Goal: Transaction & Acquisition: Purchase product/service

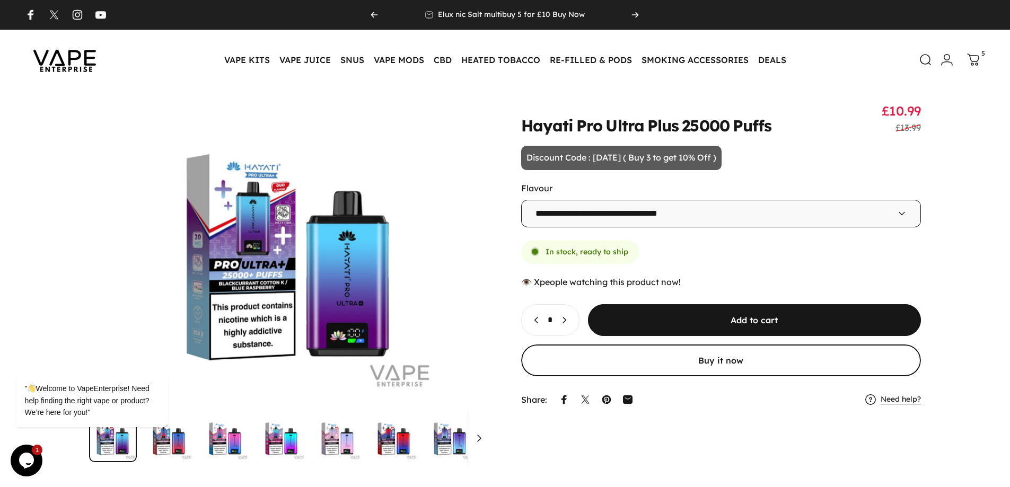
click at [66, 67] on img at bounding box center [64, 60] width 95 height 50
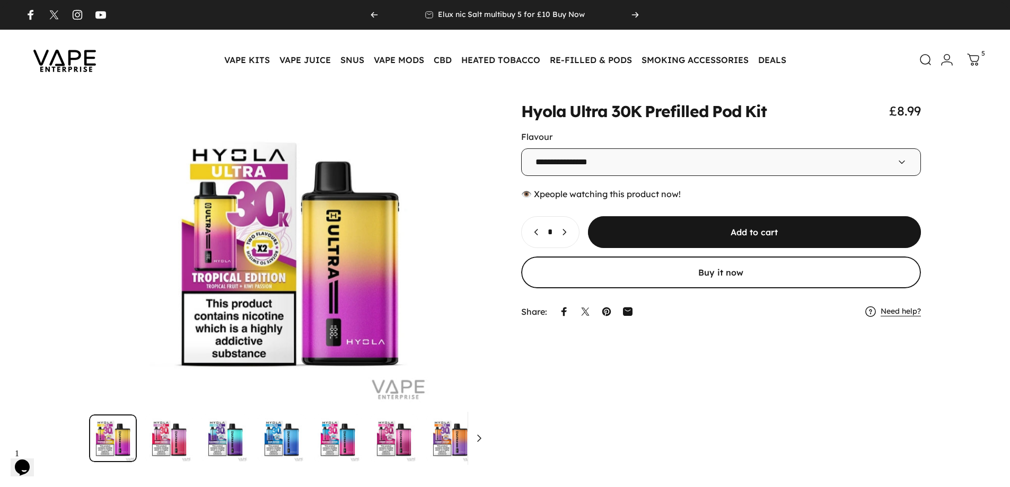
click at [569, 234] on icon "Increase quantity for Hyola Ultra 30K Prefilled Pod Kit" at bounding box center [564, 232] width 11 height 11
type input "*"
click at [973, 57] on icon at bounding box center [973, 60] width 13 height 13
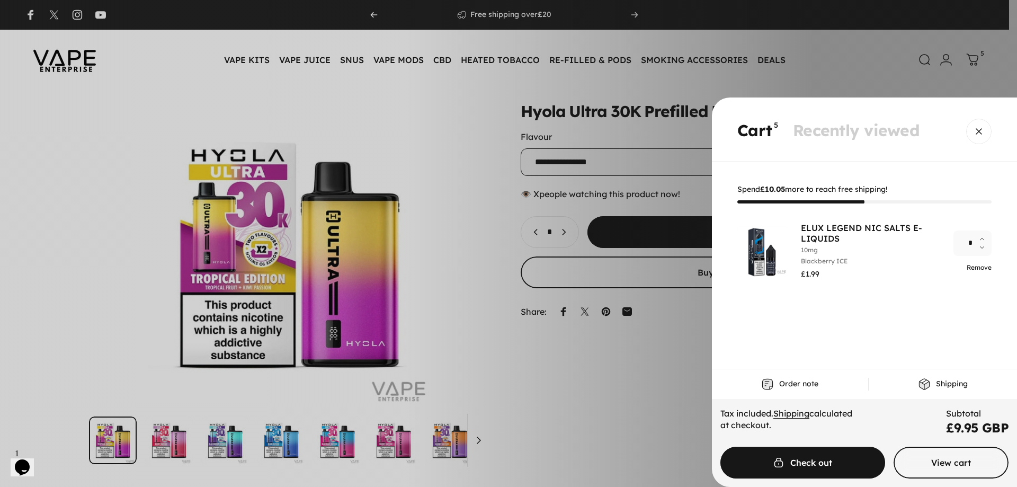
click at [979, 266] on link "Remove" at bounding box center [979, 267] width 25 height 8
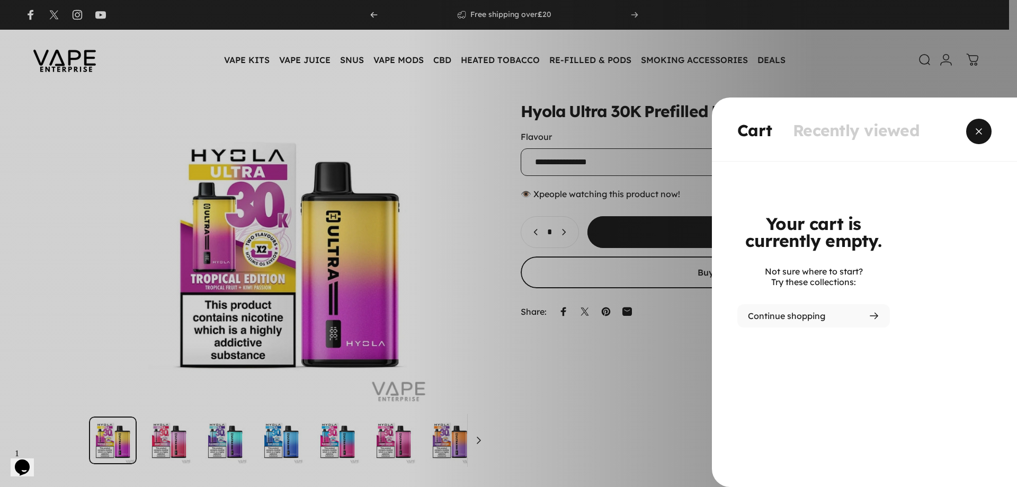
click at [978, 138] on span "Close" at bounding box center [979, 131] width 38 height 51
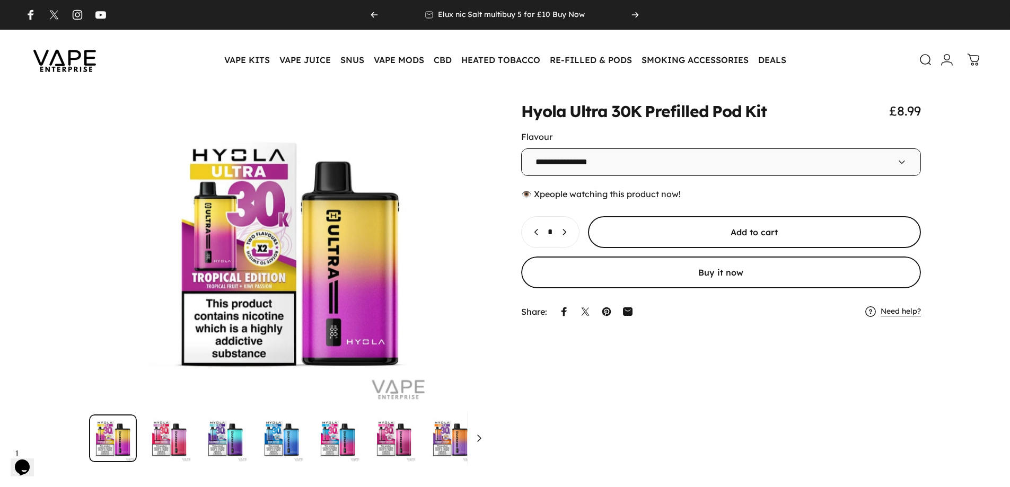
click at [756, 229] on span "submit" at bounding box center [754, 232] width 500 height 64
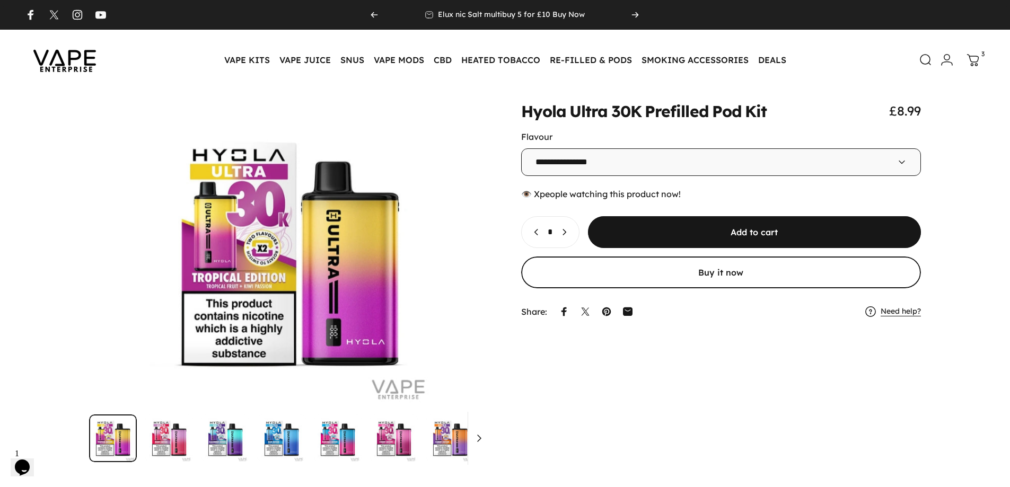
click at [970, 63] on icon at bounding box center [972, 60] width 13 height 13
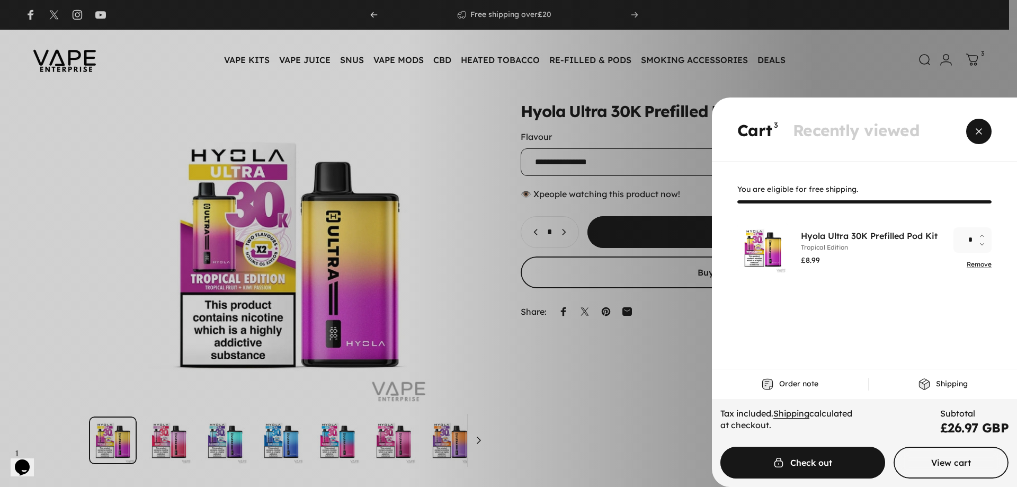
click at [970, 135] on span "Close" at bounding box center [979, 131] width 38 height 51
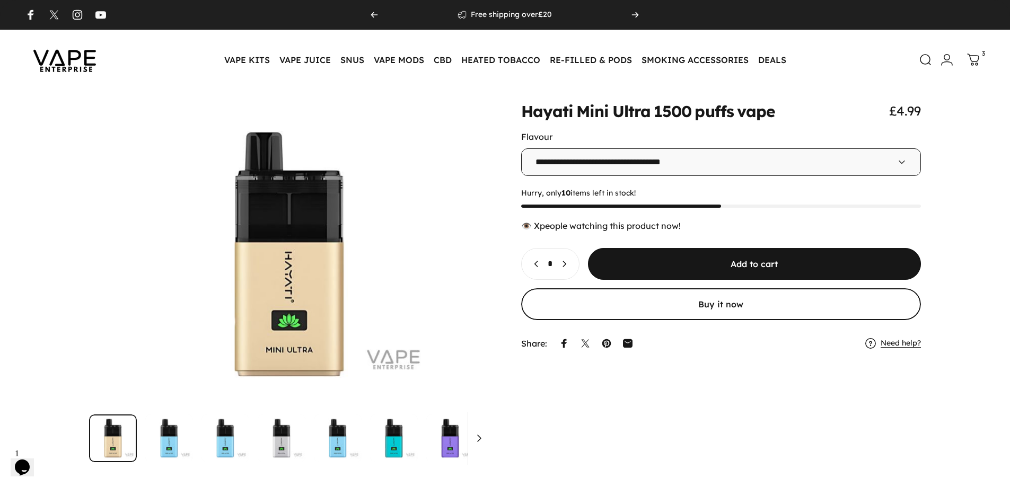
click at [569, 265] on icon "Increase quantity for Hayati Mini Ultra 1500 puffs vape" at bounding box center [564, 264] width 11 height 11
type input "*"
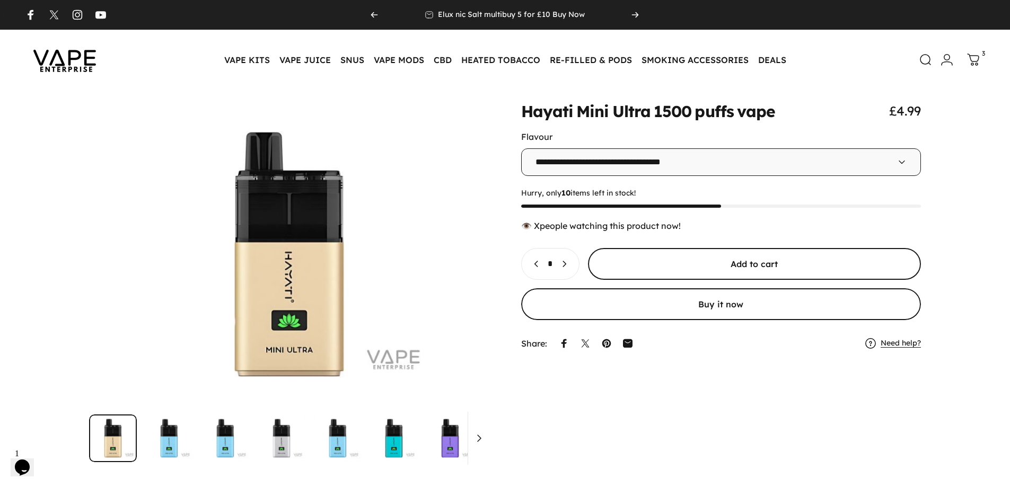
click at [638, 260] on span "submit" at bounding box center [754, 264] width 500 height 64
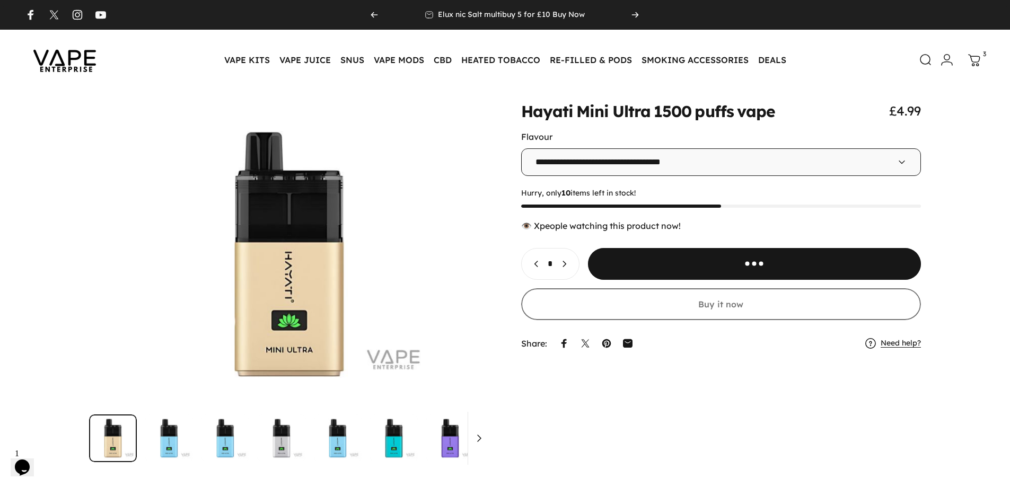
click at [977, 64] on icon at bounding box center [974, 60] width 13 height 13
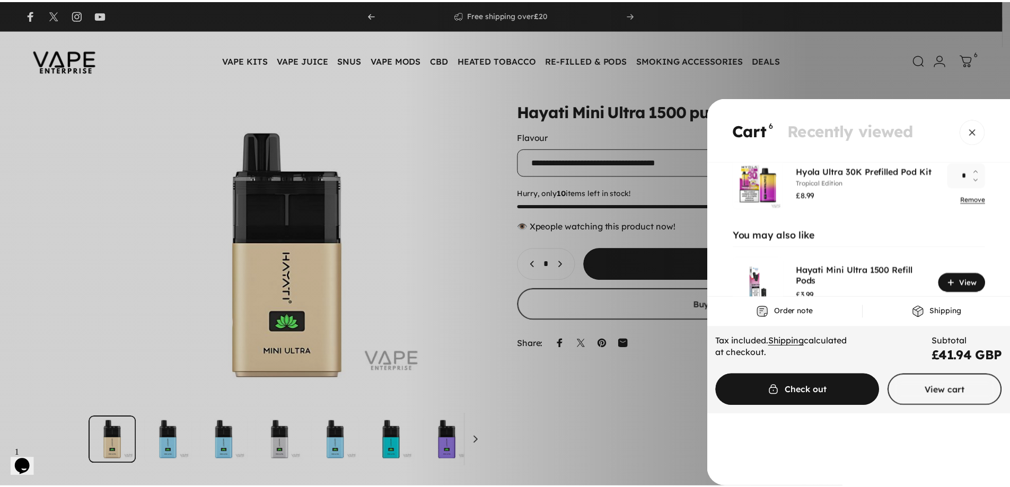
scroll to position [124, 0]
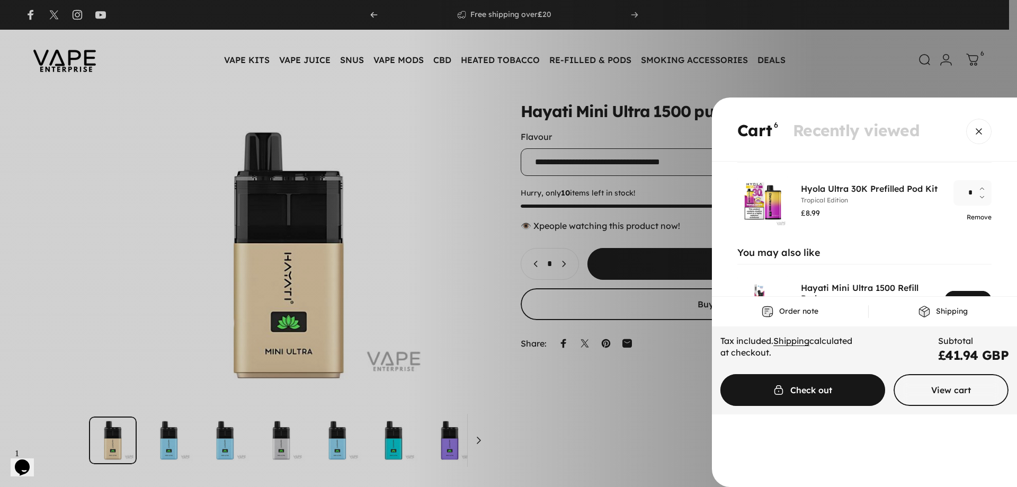
click at [986, 219] on link "Remove" at bounding box center [979, 217] width 25 height 8
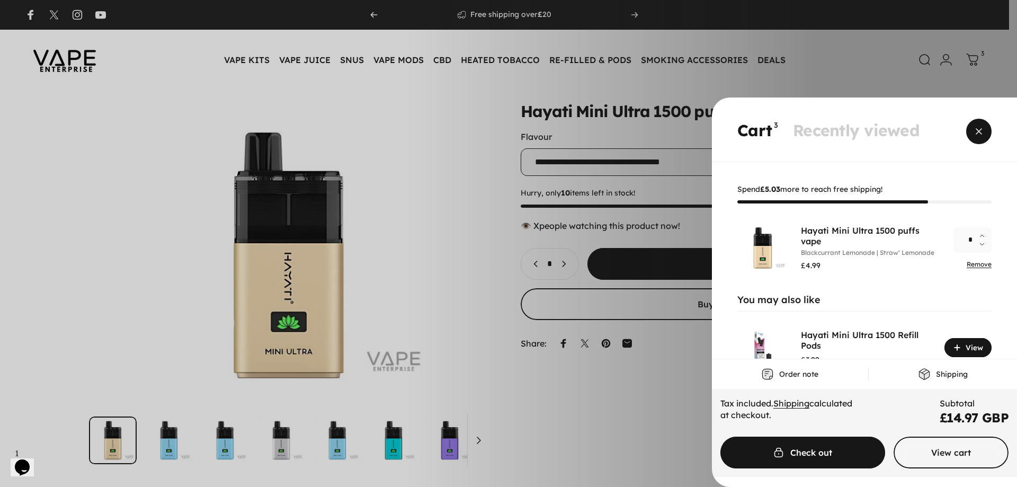
click at [980, 133] on span "Close" at bounding box center [979, 131] width 38 height 51
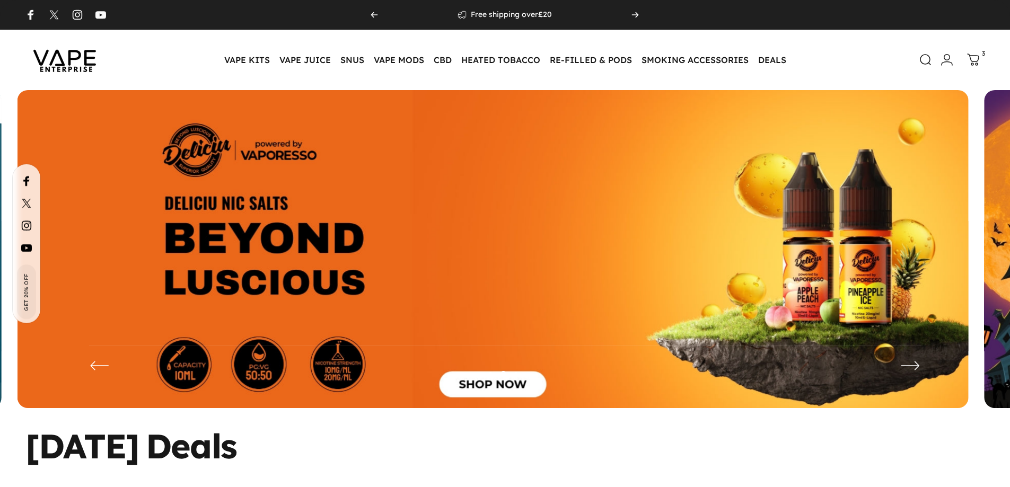
click at [519, 389] on img at bounding box center [492, 257] width 951 height 334
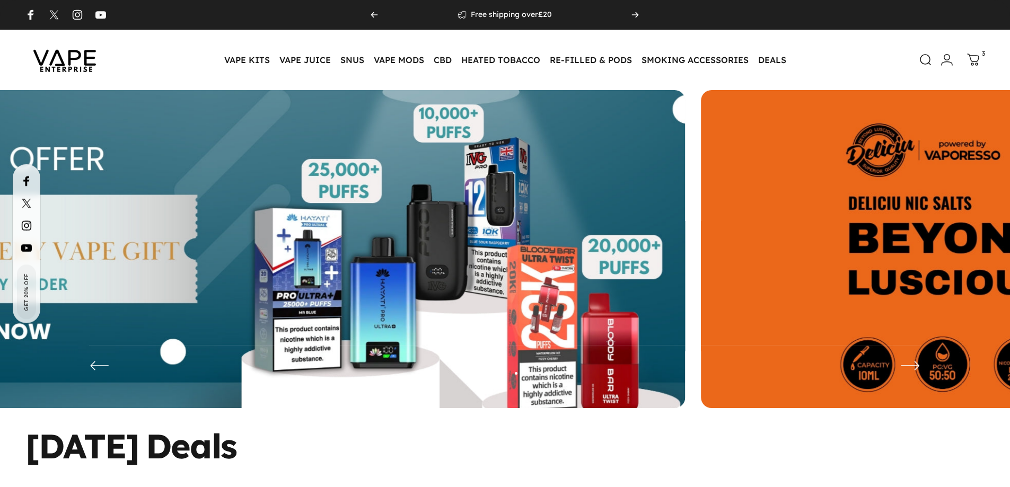
click at [220, 287] on img at bounding box center [209, 257] width 951 height 334
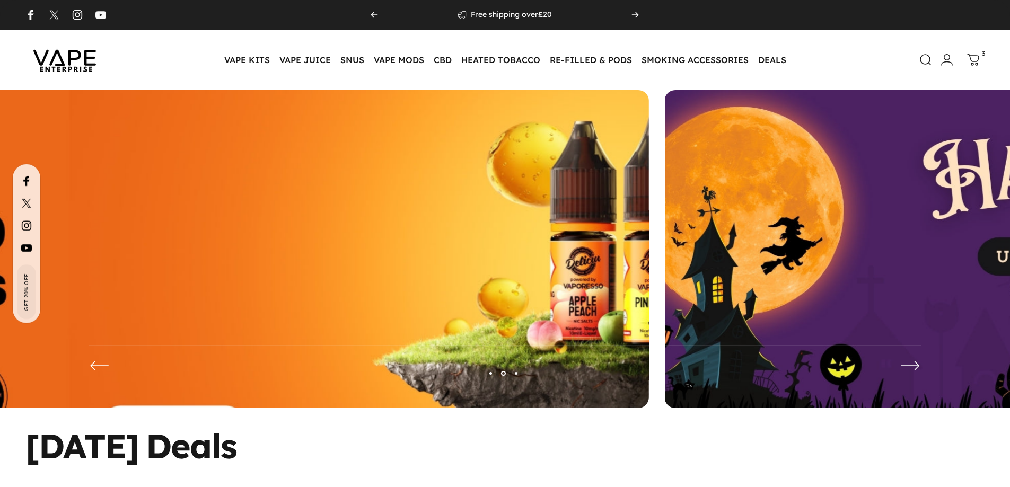
click at [390, 289] on img at bounding box center [173, 257] width 1236 height 434
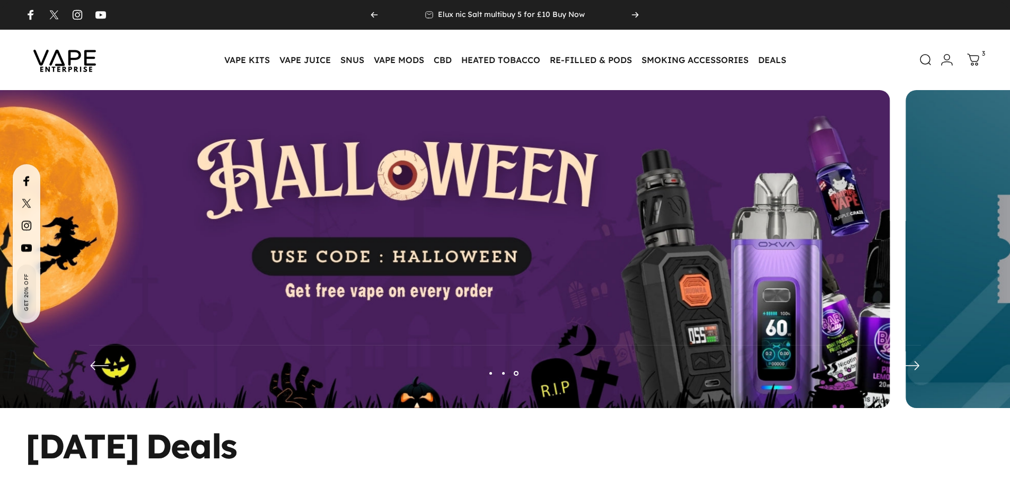
click at [176, 299] on img at bounding box center [414, 257] width 951 height 334
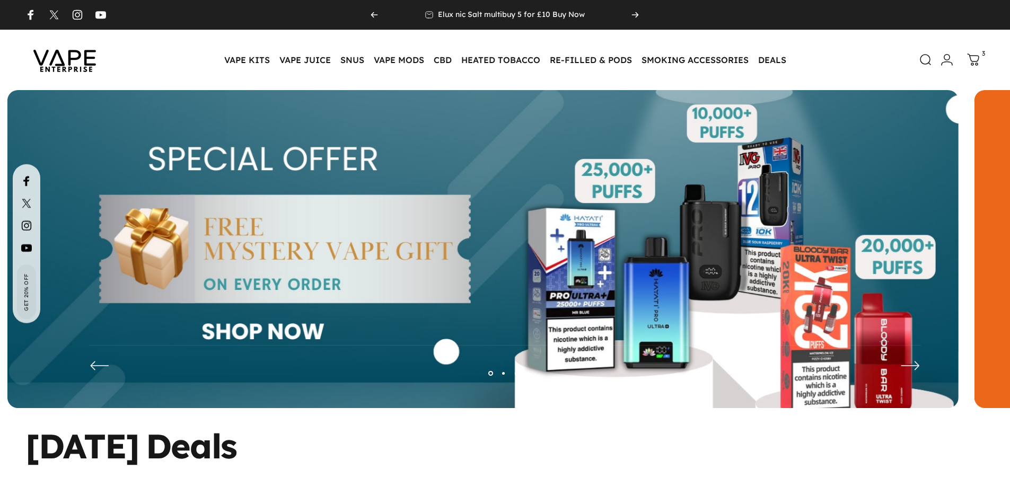
click at [508, 258] on img at bounding box center [482, 257] width 951 height 334
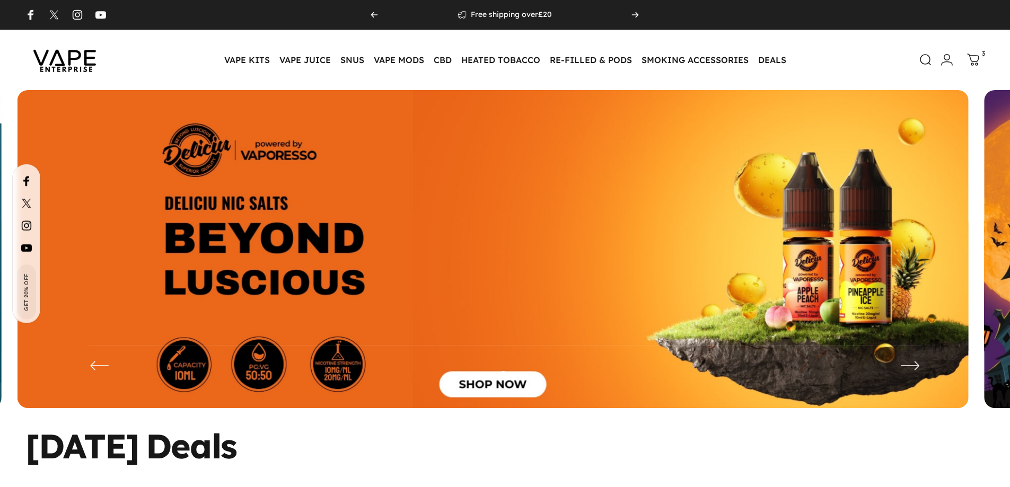
click at [977, 63] on icon at bounding box center [973, 60] width 13 height 13
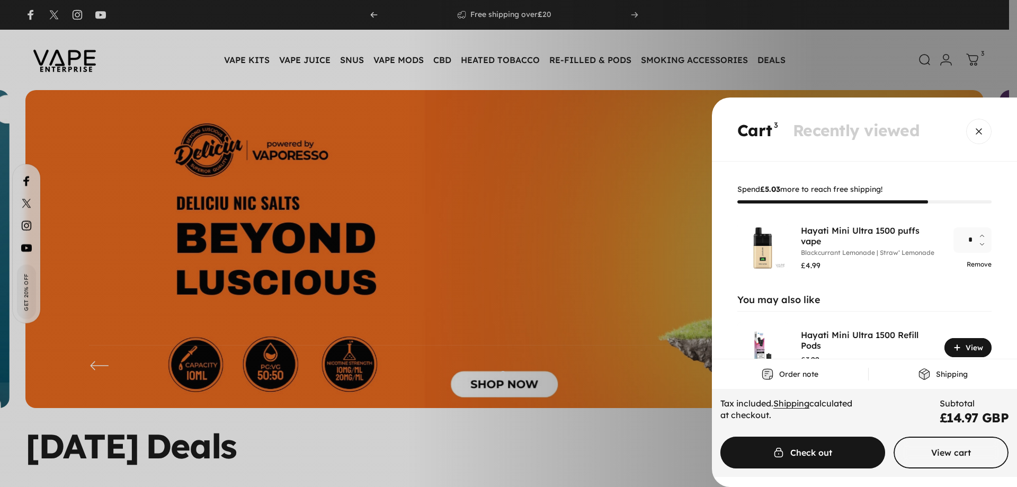
click at [977, 266] on link "Remove" at bounding box center [979, 264] width 25 height 8
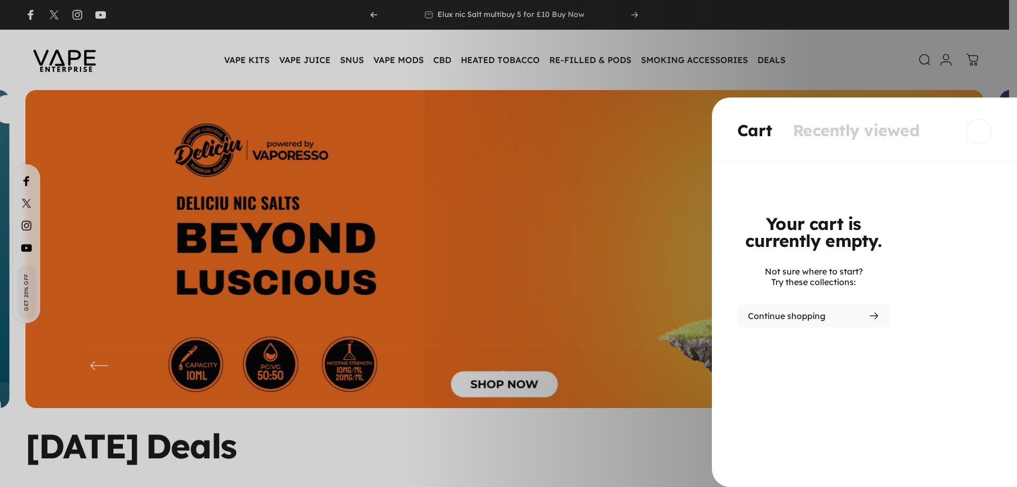
drag, startPoint x: 984, startPoint y: 116, endPoint x: 981, endPoint y: 130, distance: 15.1
click at [984, 129] on gesture-element "Cart 0 Recently viewed" at bounding box center [864, 130] width 305 height 64
click at [979, 131] on span "Close" at bounding box center [979, 131] width 38 height 51
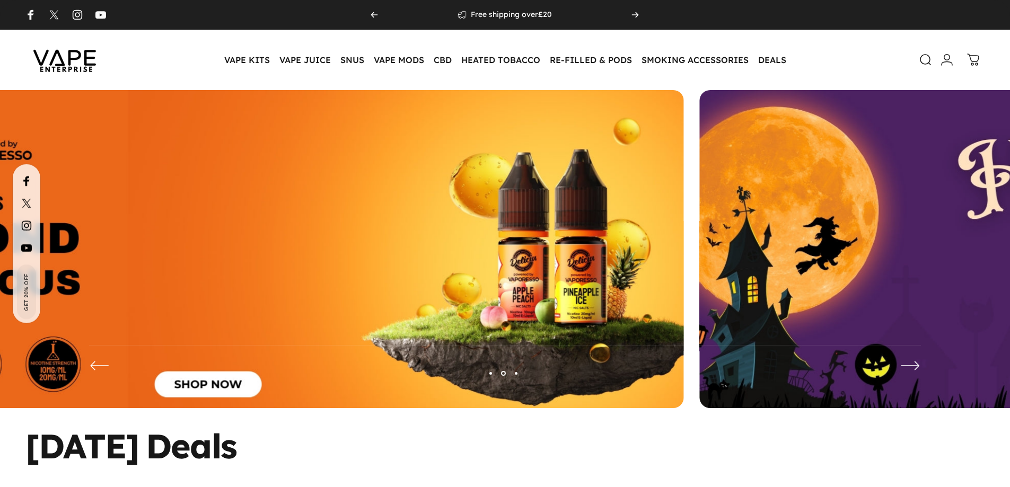
click at [588, 373] on img at bounding box center [208, 257] width 951 height 334
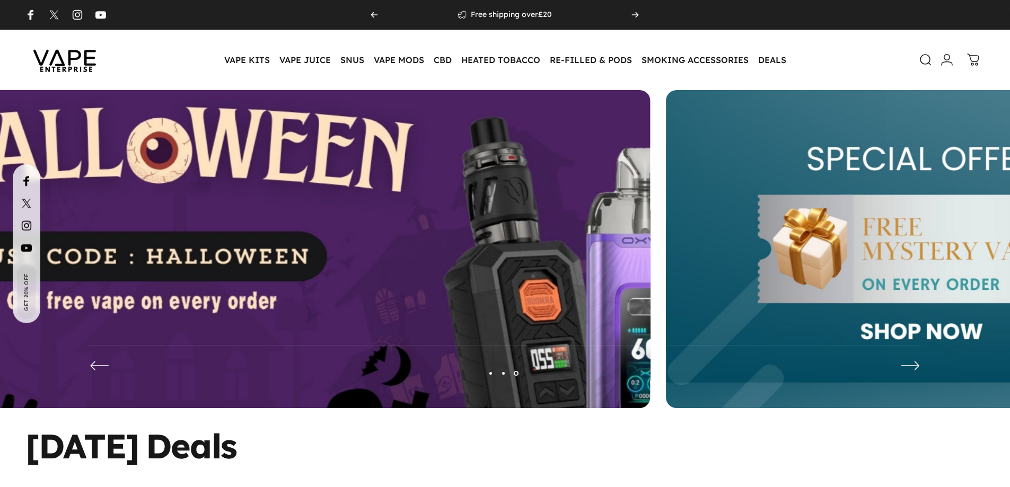
click at [380, 304] on img at bounding box center [174, 257] width 1236 height 434
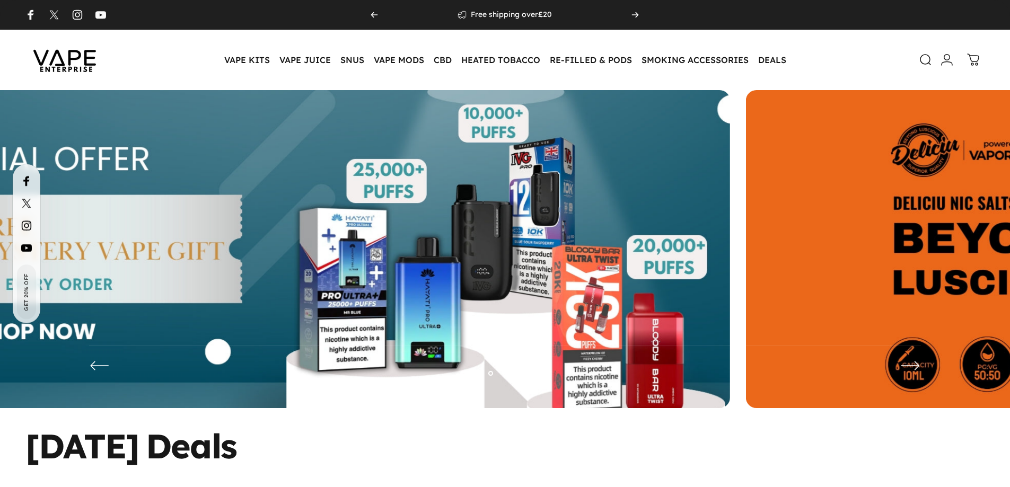
click at [285, 301] on img at bounding box center [254, 257] width 951 height 334
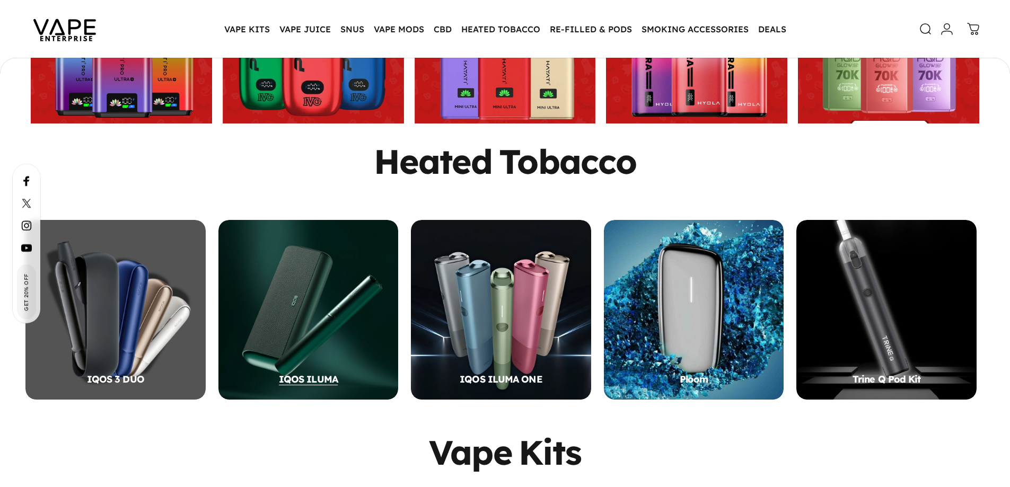
scroll to position [262, 0]
